Goal: Find specific page/section: Find specific page/section

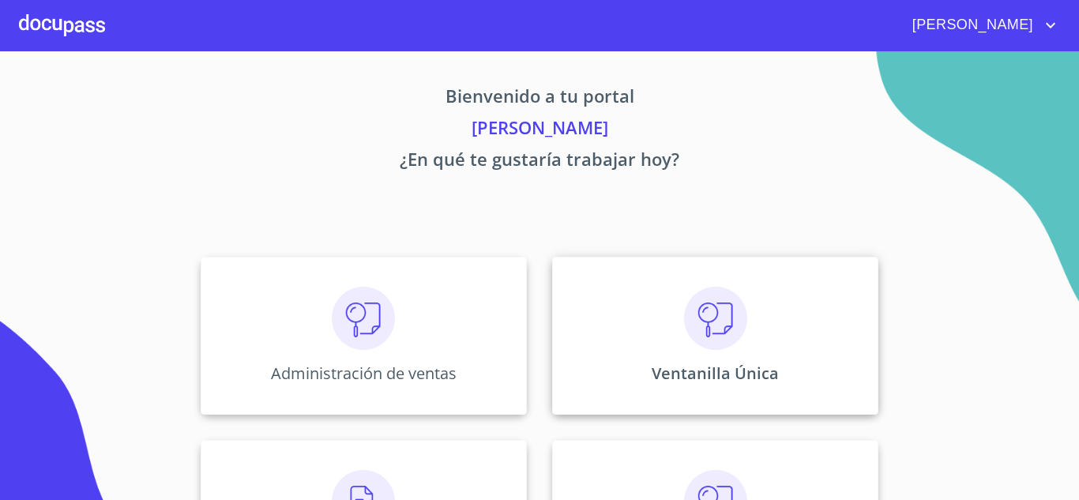
click at [708, 383] on p "Ventanilla Única" at bounding box center [715, 373] width 127 height 21
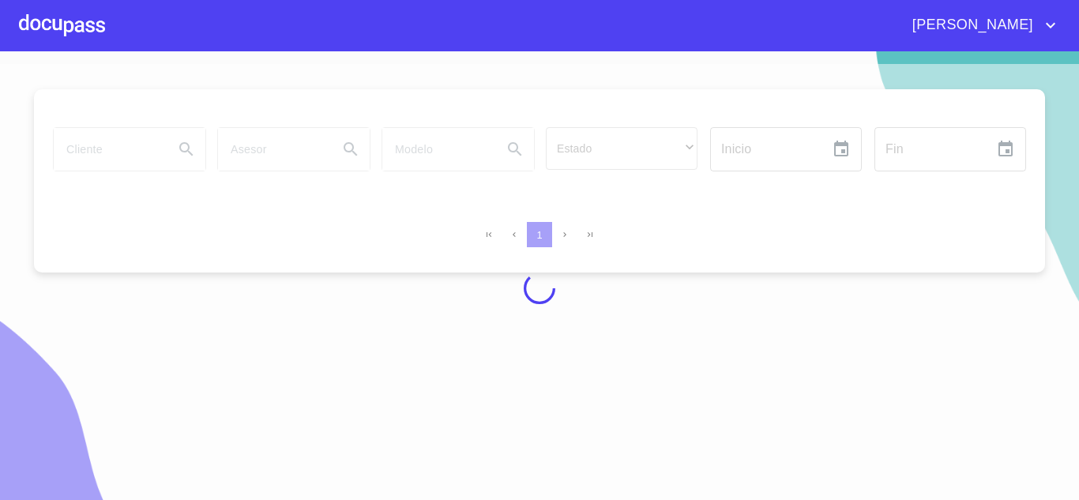
drag, startPoint x: 101, startPoint y: 123, endPoint x: 103, endPoint y: 155, distance: 31.6
click at [102, 143] on div at bounding box center [539, 288] width 1079 height 449
click at [103, 155] on div at bounding box center [539, 288] width 1079 height 449
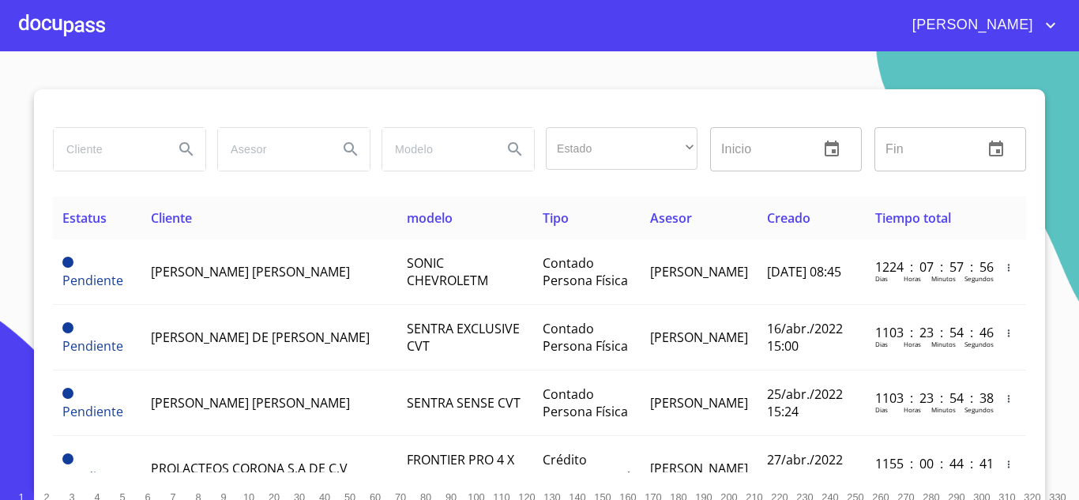
click at [107, 152] on input "search" at bounding box center [107, 149] width 107 height 43
type input "tajin"
click at [177, 143] on icon "Search" at bounding box center [186, 149] width 19 height 19
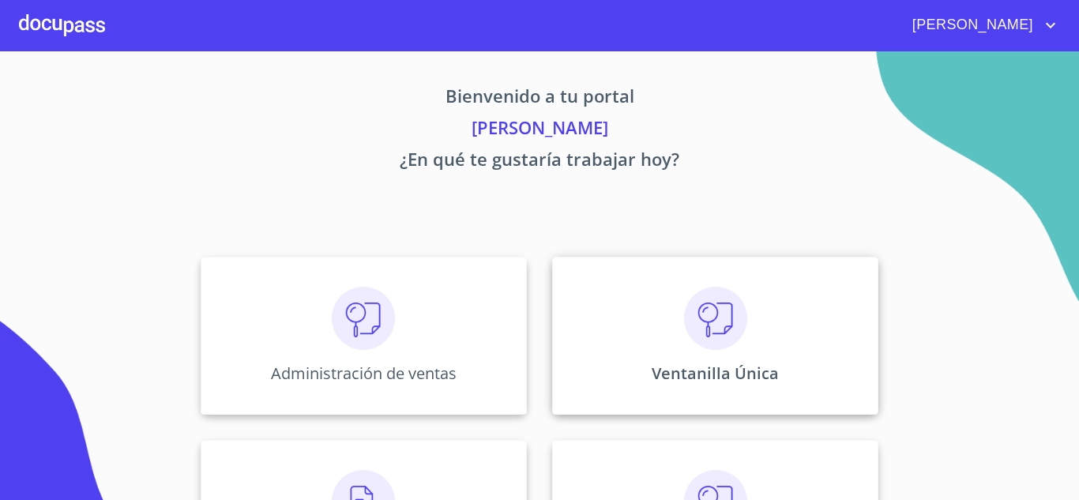
click at [702, 393] on div "Ventanilla Única" at bounding box center [715, 336] width 326 height 158
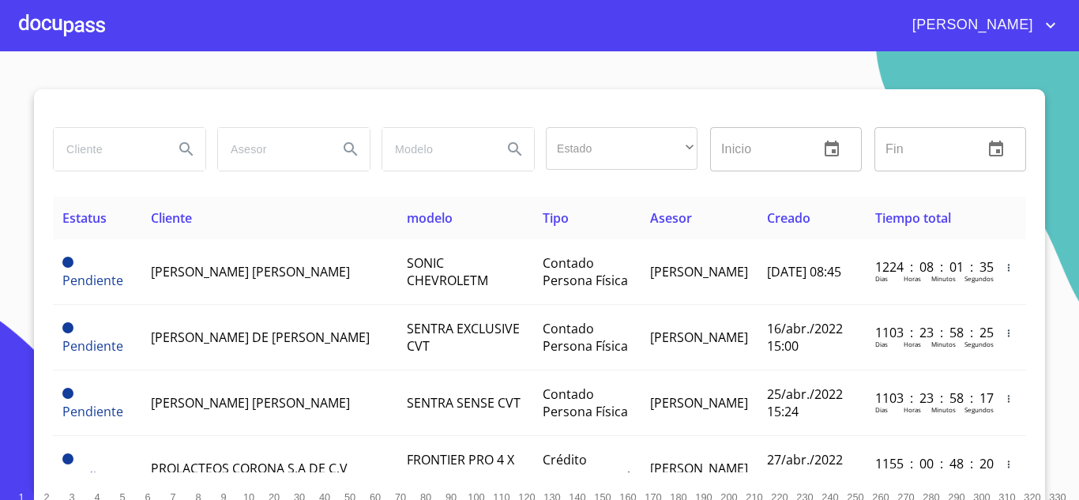
click at [90, 147] on input "search" at bounding box center [107, 149] width 107 height 43
type input "NR FINANCE"
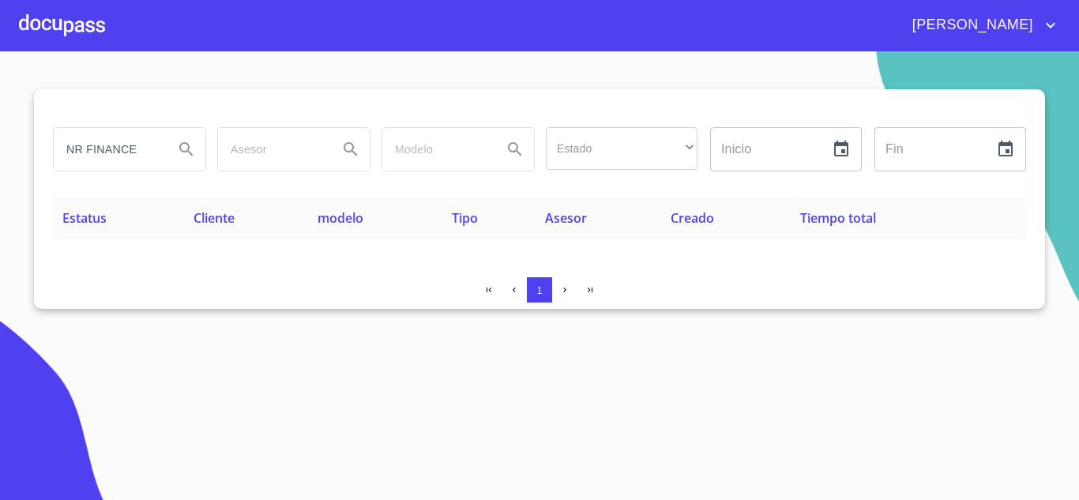
drag, startPoint x: 146, startPoint y: 143, endPoint x: 0, endPoint y: 184, distance: 151.8
click at [0, 184] on section "NR FINANCE Estado ​ ​ Inicio ​ Fin ​ Estatus Cliente modelo Tipo Asesor Creado …" at bounding box center [539, 275] width 1079 height 449
type input "TAJIN"
